Goal: Task Accomplishment & Management: Use online tool/utility

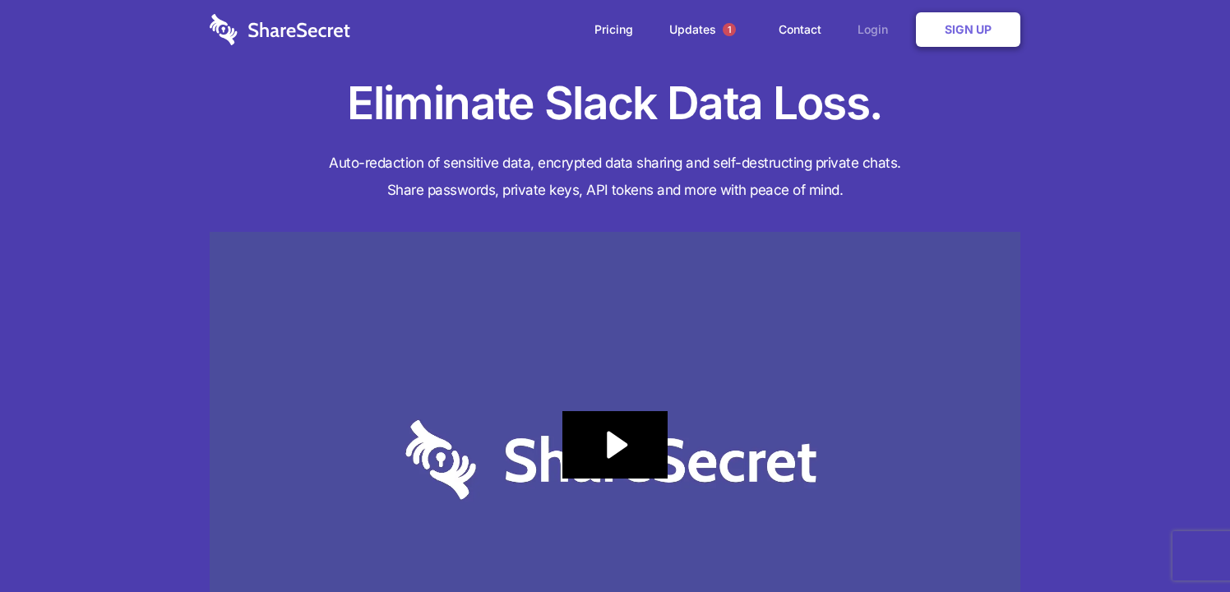
click at [875, 32] on link "Login" at bounding box center [877, 29] width 72 height 51
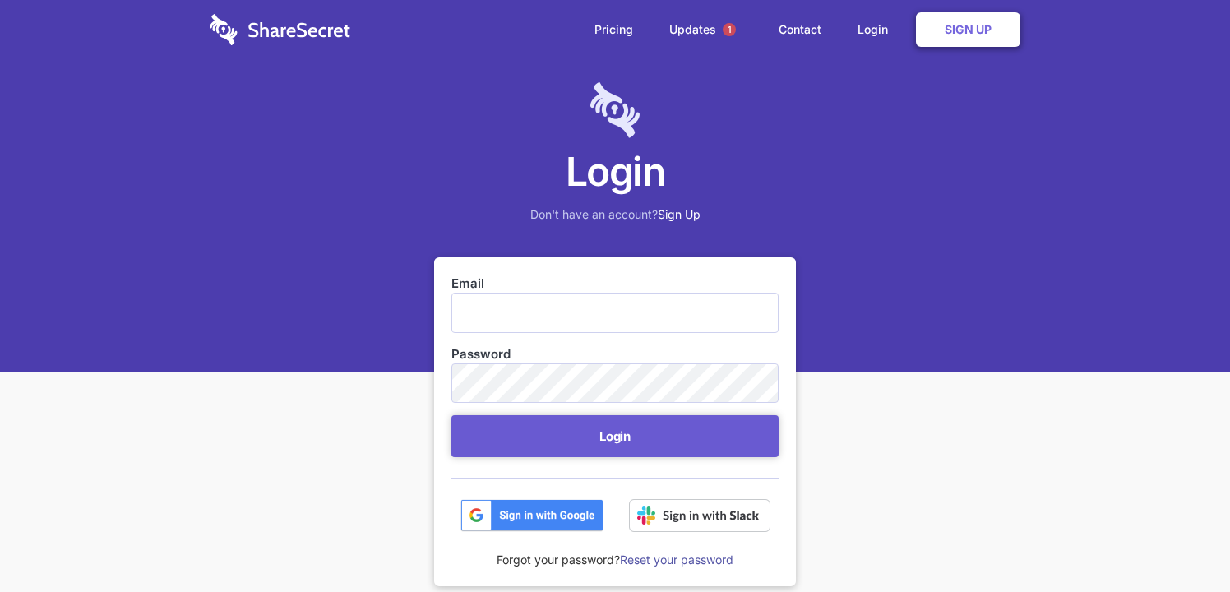
type input "security@hammercreative.com"
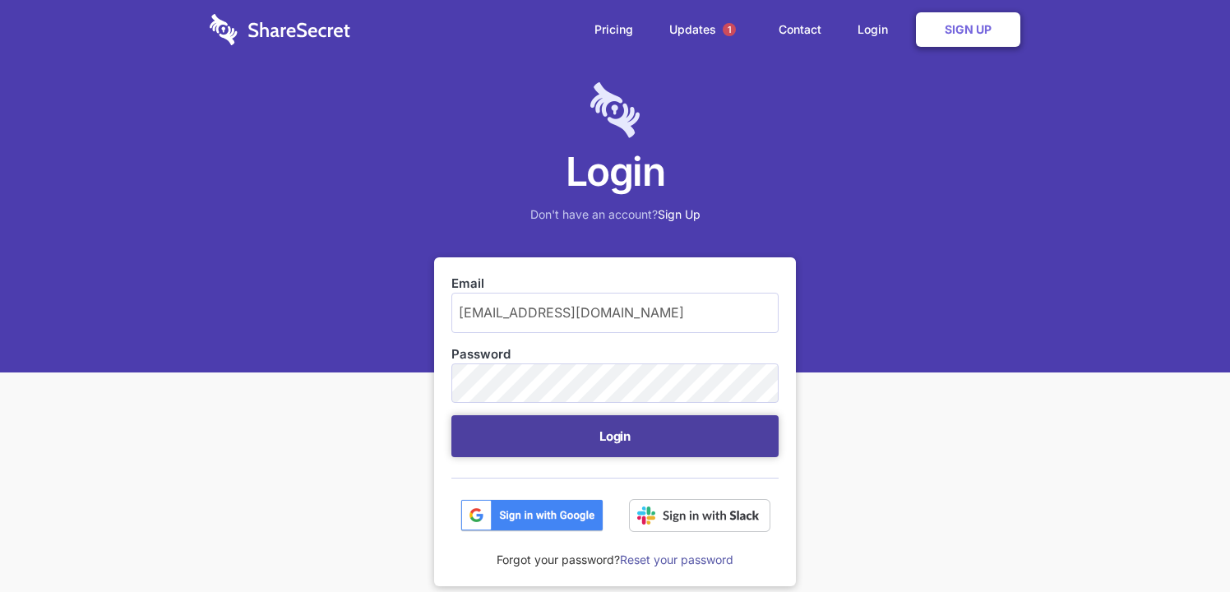
click at [638, 439] on button "Login" at bounding box center [614, 436] width 327 height 42
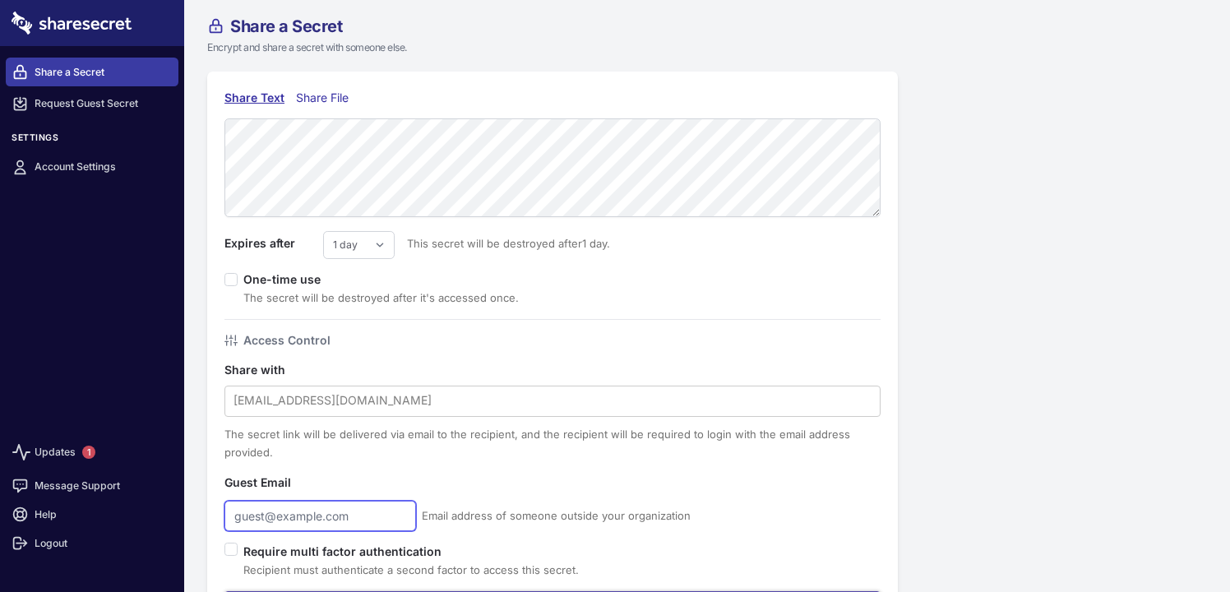
type input "security@hammercreative.com"
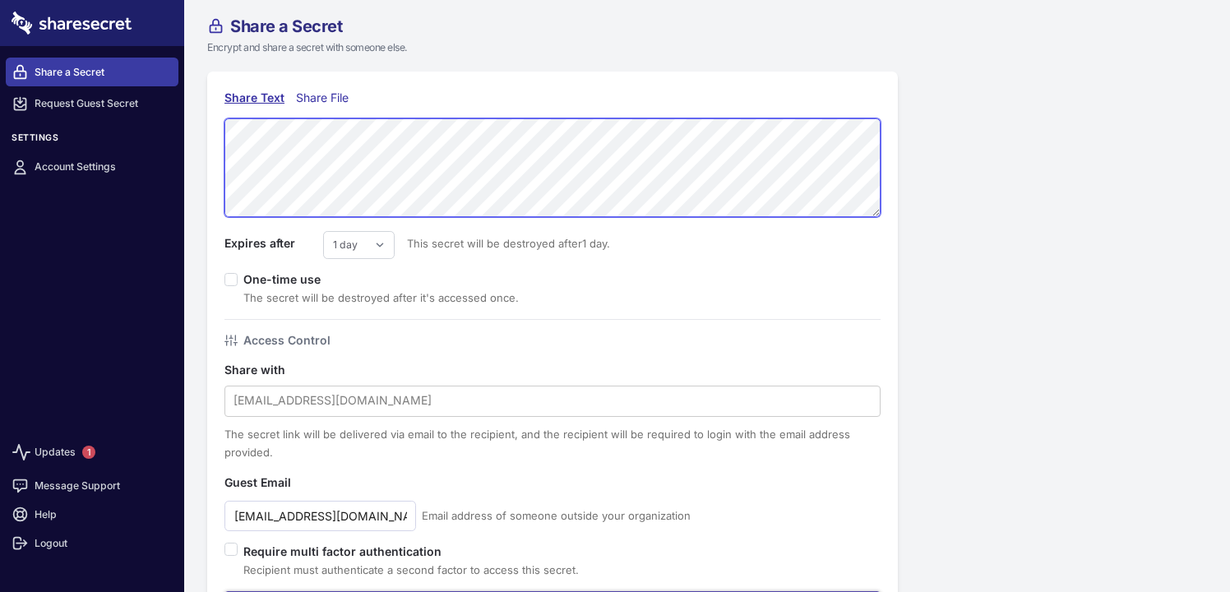
scroll to position [81, 0]
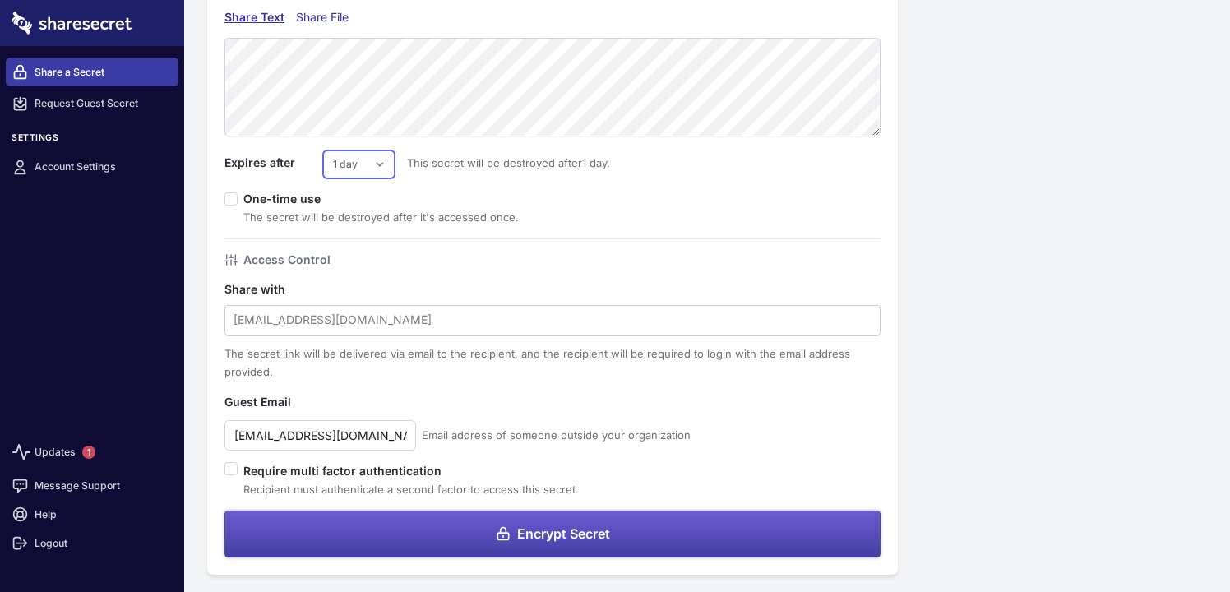
click at [367, 175] on select "1 day 2 days 3 days 4 days 5 days 6 days 7 days" at bounding box center [359, 164] width 72 height 28
select select "2"
click at [323, 150] on select "1 day 2 days 3 days 4 days 5 days 6 days 7 days" at bounding box center [359, 164] width 72 height 28
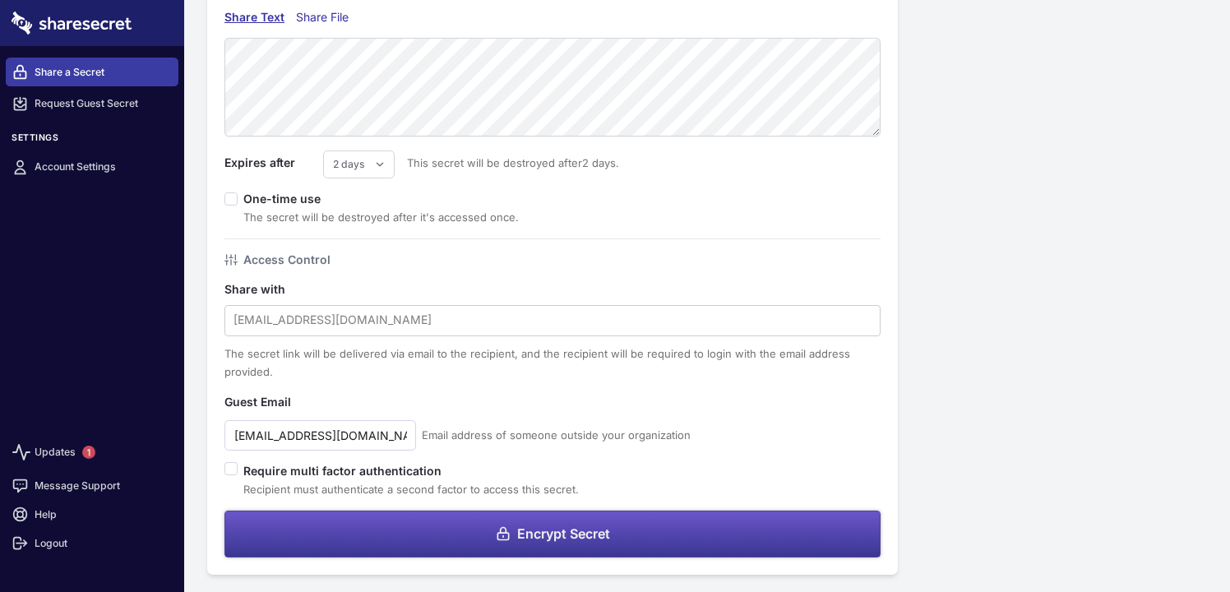
click at [501, 539] on icon at bounding box center [503, 534] width 11 height 12
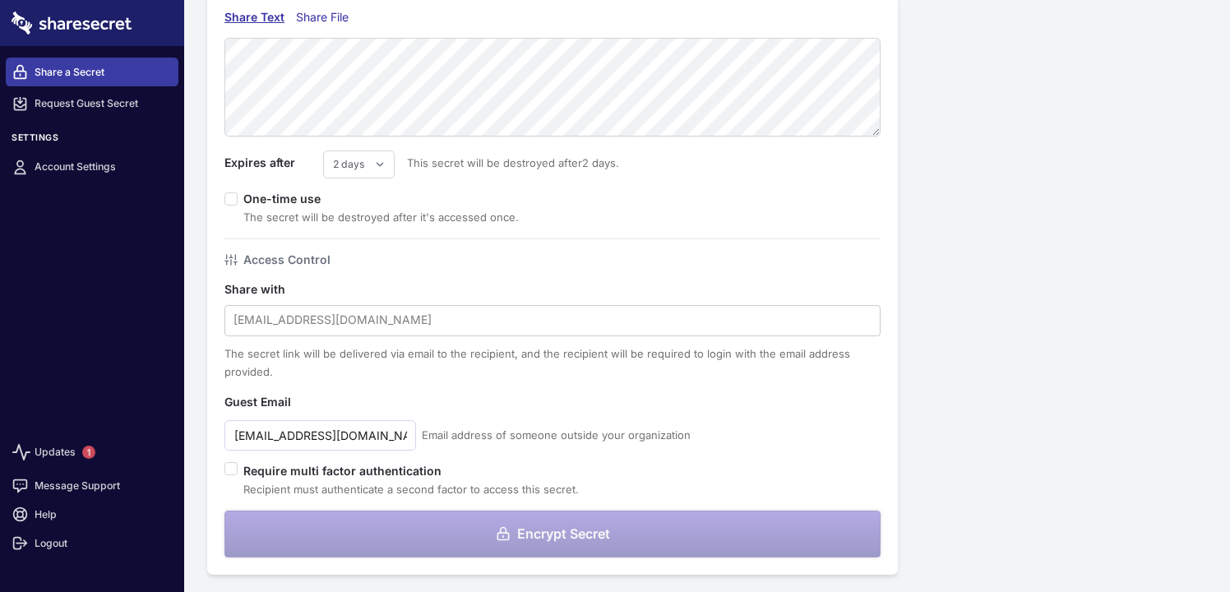
scroll to position [0, 0]
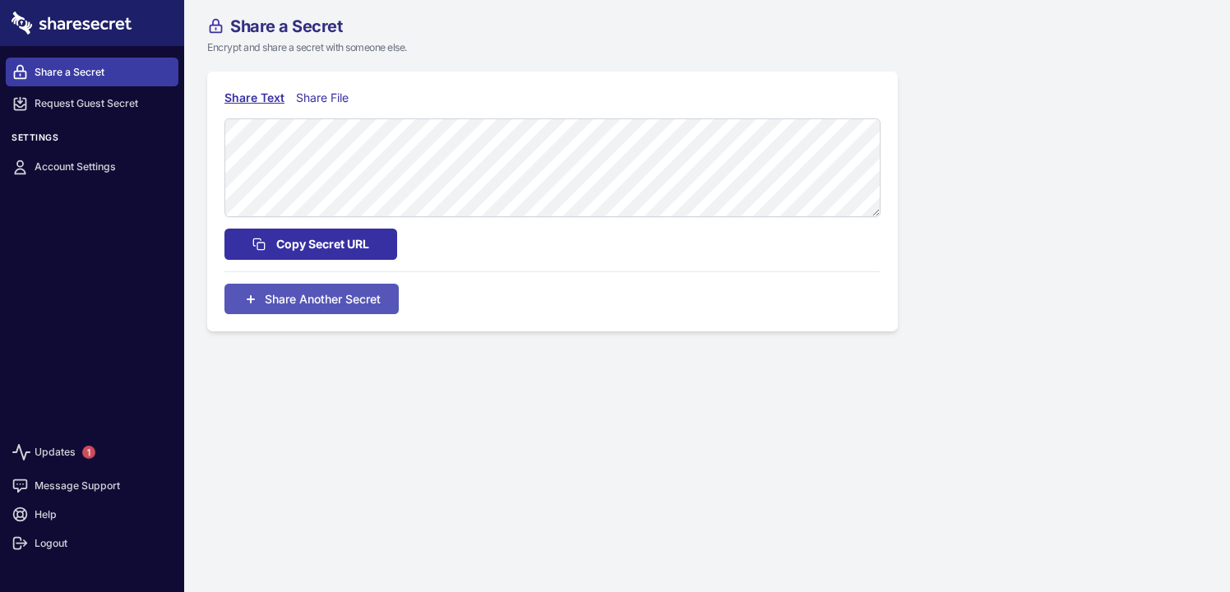
click at [277, 252] on span "Copy Secret URL" at bounding box center [322, 244] width 93 height 18
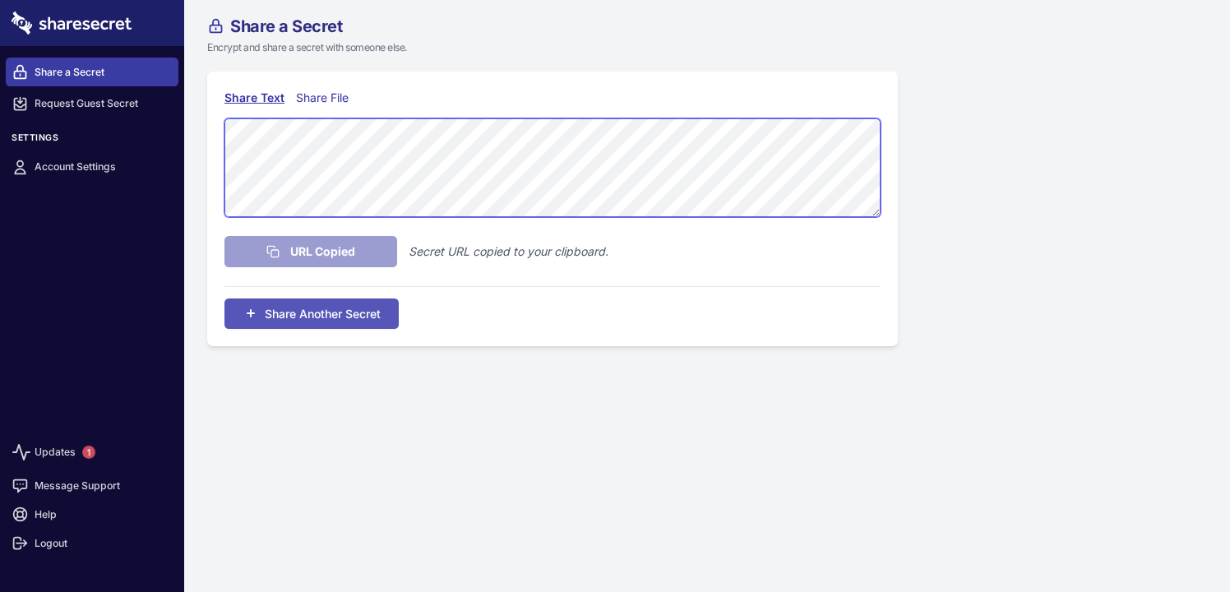
click at [220, 132] on div "Share Text Share File URL Copied Secret URL copied to your clipboard. Share Ano…" at bounding box center [552, 209] width 691 height 275
